Goal: Understand process/instructions: Learn how to perform a task or action

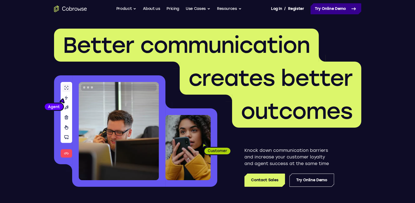
click at [355, 7] on icon at bounding box center [353, 8] width 7 height 7
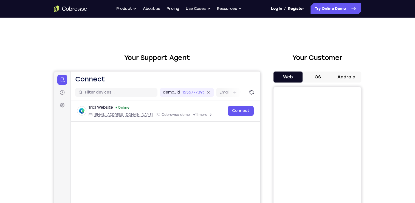
click at [341, 80] on button "Android" at bounding box center [346, 76] width 29 height 11
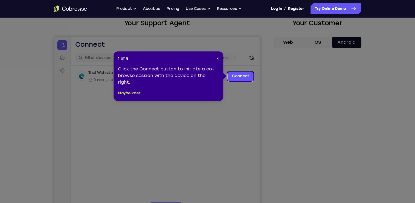
scroll to position [35, 0]
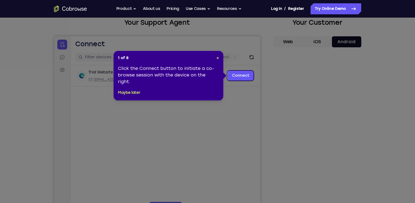
click at [216, 57] on header "1 of 8 ×" at bounding box center [168, 57] width 101 height 5
click at [217, 58] on span "×" at bounding box center [218, 57] width 2 height 5
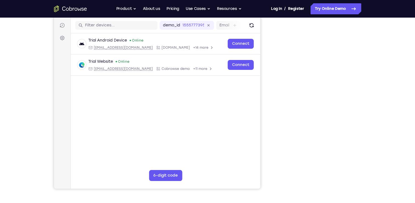
scroll to position [63, 0]
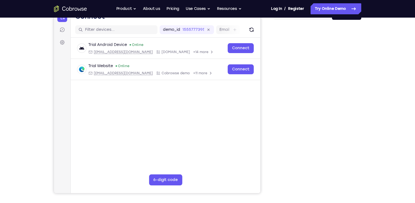
drag, startPoint x: 278, startPoint y: 88, endPoint x: 263, endPoint y: 154, distance: 68.4
click at [263, 154] on div "Your Support Agent Your Customer Web iOS Android" at bounding box center [207, 91] width 307 height 203
drag, startPoint x: 280, startPoint y: 146, endPoint x: 368, endPoint y: 183, distance: 95.1
click at [368, 183] on div "Your Support Agent Your Customer Web iOS Android Next Steps We’d be happy to gi…" at bounding box center [207, 136] width 351 height 362
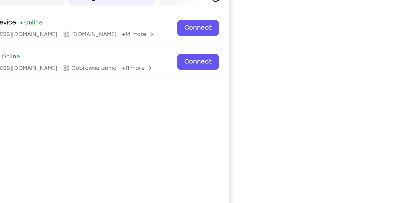
scroll to position [62, 0]
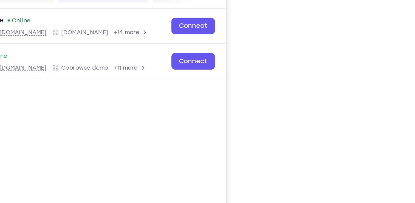
drag, startPoint x: 355, startPoint y: 180, endPoint x: 270, endPoint y: 121, distance: 103.3
click at [270, 121] on div "Your Support Agent Your Customer Web iOS Android" at bounding box center [207, 91] width 307 height 203
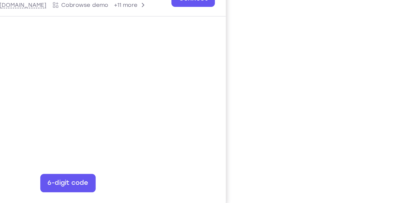
scroll to position [63, 0]
drag, startPoint x: 356, startPoint y: 160, endPoint x: 268, endPoint y: 146, distance: 89.2
click at [268, 146] on div "Your Support Agent Your Customer Web iOS Android" at bounding box center [207, 91] width 307 height 203
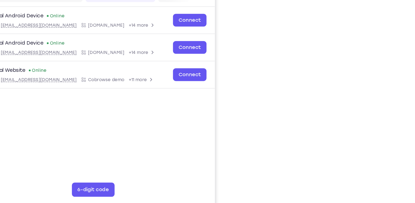
drag, startPoint x: 280, startPoint y: 112, endPoint x: 378, endPoint y: 136, distance: 100.7
click at [378, 136] on div "Your Support Agent Your Customer Web iOS Android Next Steps We’d be happy to gi…" at bounding box center [207, 136] width 351 height 362
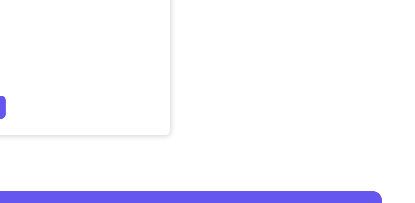
scroll to position [88, 0]
